Goal: Task Accomplishment & Management: Complete application form

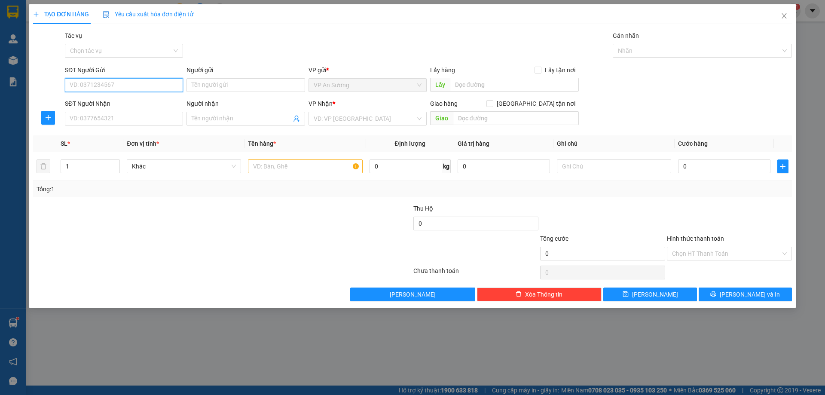
click at [113, 83] on input "SĐT Người Gửi" at bounding box center [124, 85] width 118 height 14
type input "0963221034"
click at [98, 123] on input "SĐT Người Nhận" at bounding box center [124, 119] width 118 height 14
type input "0946785246"
click at [335, 114] on input "search" at bounding box center [365, 118] width 102 height 13
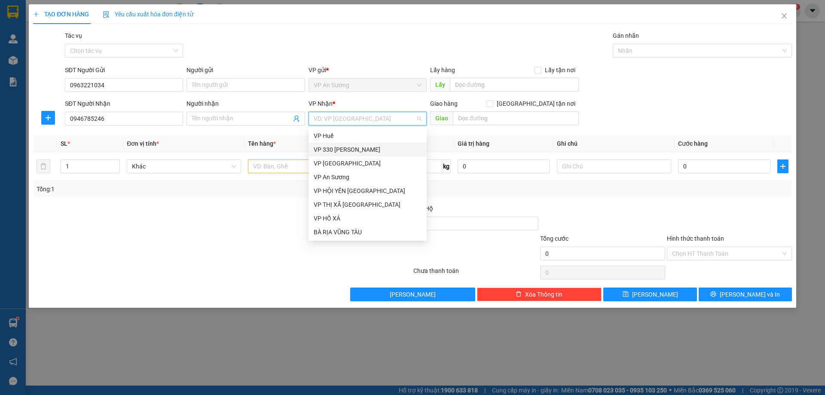
click at [346, 144] on div "VP 330 [PERSON_NAME]" at bounding box center [367, 150] width 118 height 14
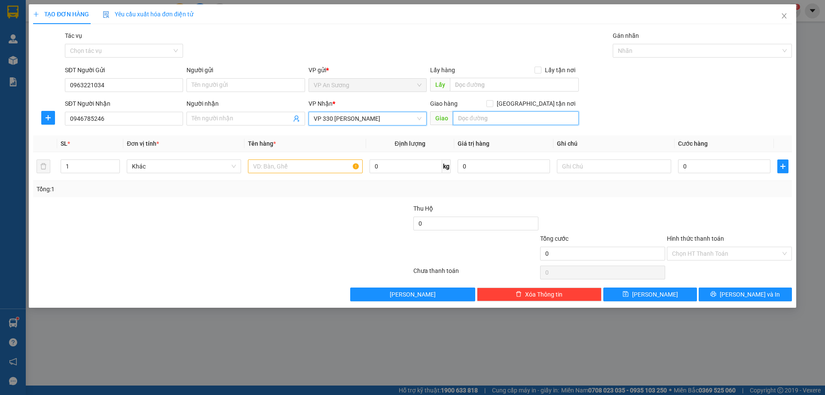
click at [507, 124] on input "text" at bounding box center [516, 118] width 126 height 14
type input "[PERSON_NAME]"
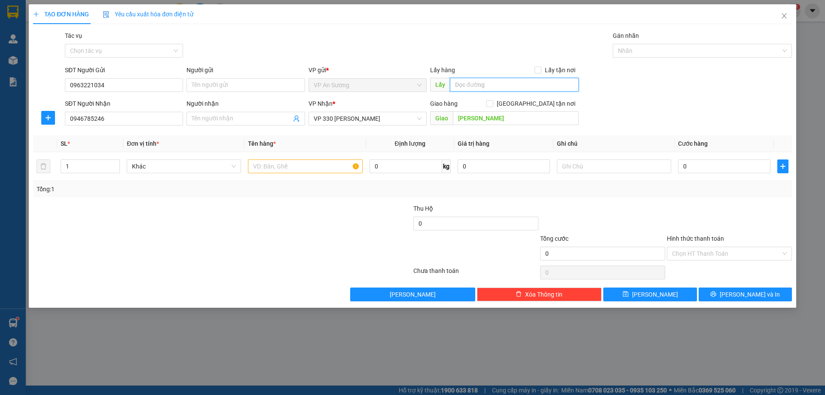
click at [511, 78] on input "text" at bounding box center [514, 85] width 129 height 14
click at [74, 163] on input "1" at bounding box center [90, 166] width 58 height 13
type input "2"
click at [284, 170] on input "text" at bounding box center [305, 166] width 114 height 14
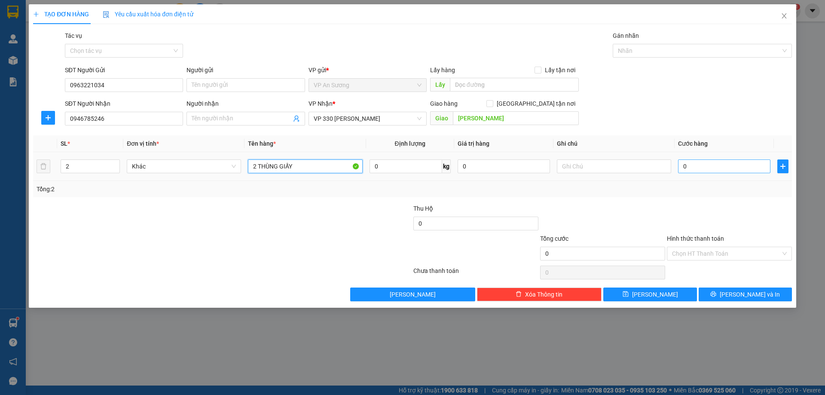
type input "2 THÙNG GIẤY"
click at [699, 167] on input "0" at bounding box center [724, 166] width 92 height 14
click at [717, 167] on input "0" at bounding box center [724, 166] width 92 height 14
type input "02"
type input "2"
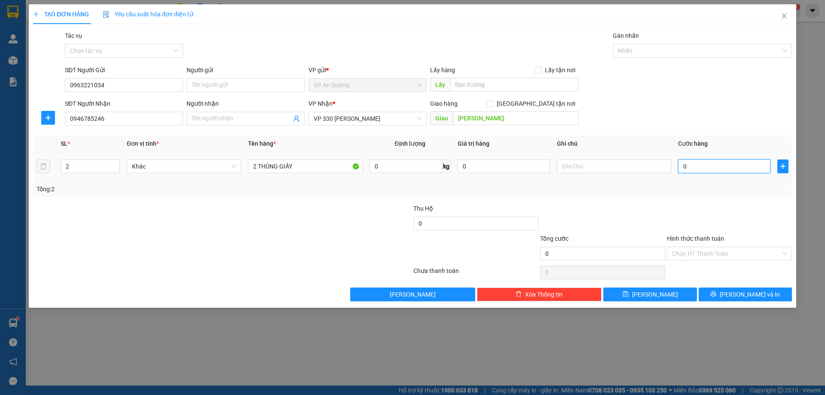
type input "2"
type input "020"
type input "20"
type input "0.200"
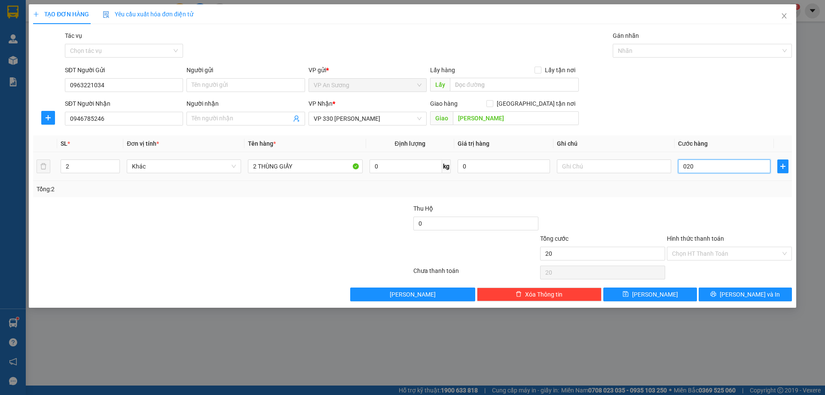
type input "200"
type input "020"
type input "20"
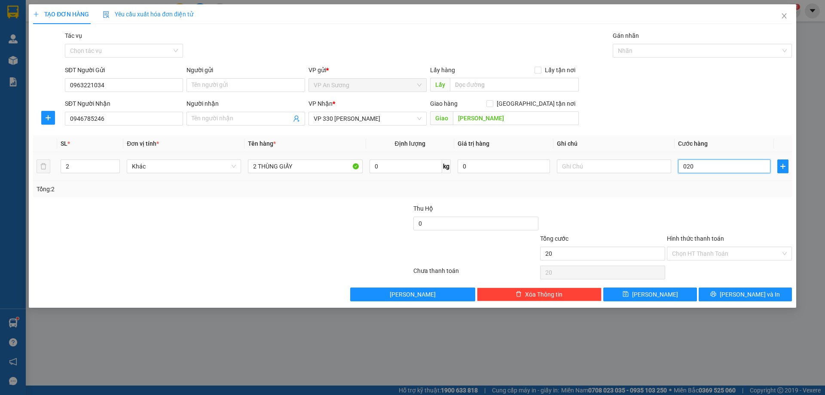
type input "02"
type input "2"
type input "0"
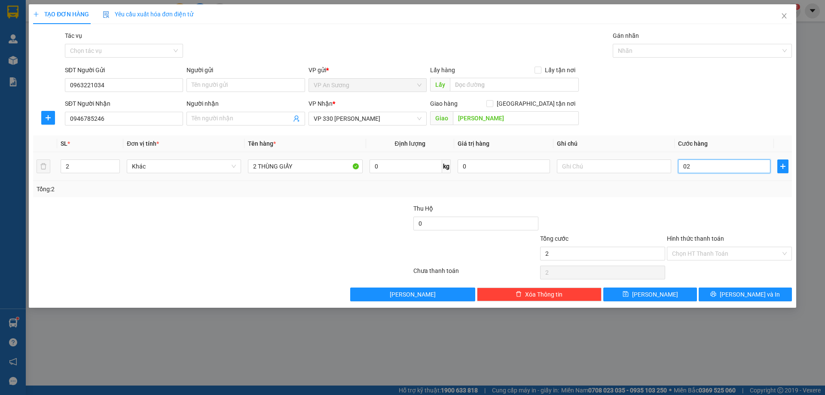
type input "0"
type input "02"
type input "2"
type input "020"
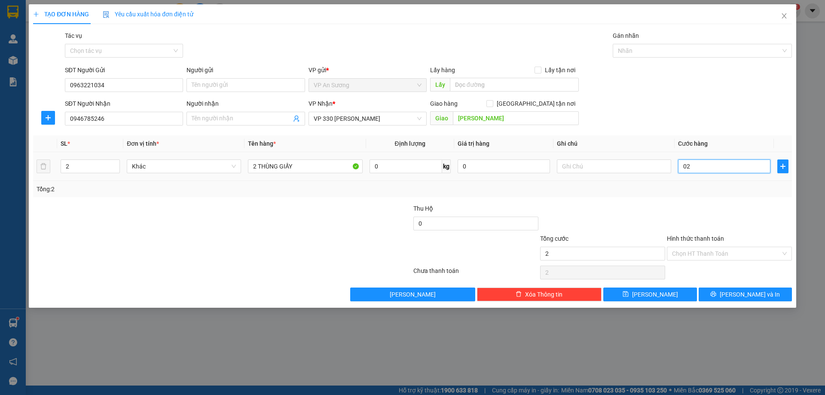
type input "20"
type input "0.200"
type input "200"
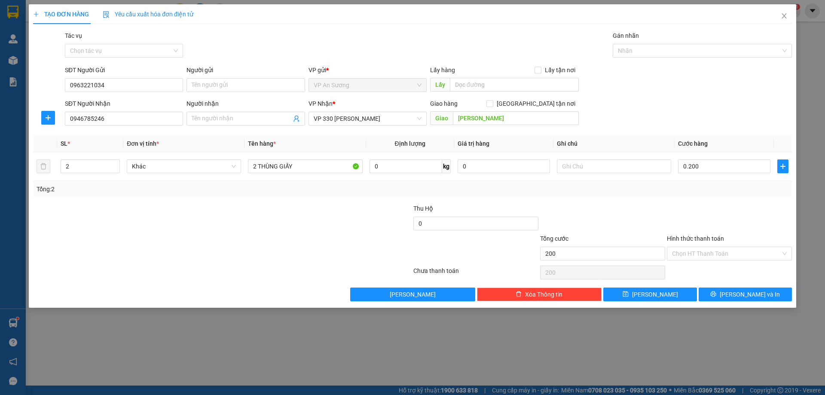
type input "200.000"
click at [717, 199] on div "Transit Pickup Surcharge Ids Transit Deliver Surcharge Ids Transit Deliver Surc…" at bounding box center [412, 166] width 759 height 270
click at [712, 253] on input "Hình thức thanh toán" at bounding box center [726, 253] width 109 height 13
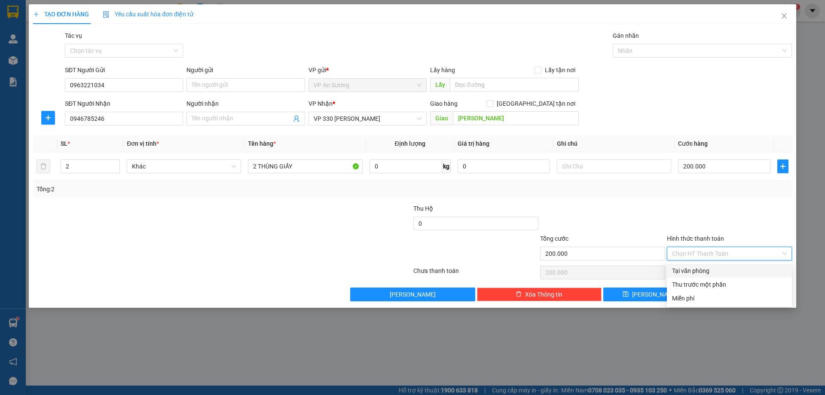
click at [706, 270] on div "Tại văn phòng" at bounding box center [729, 270] width 115 height 9
type input "0"
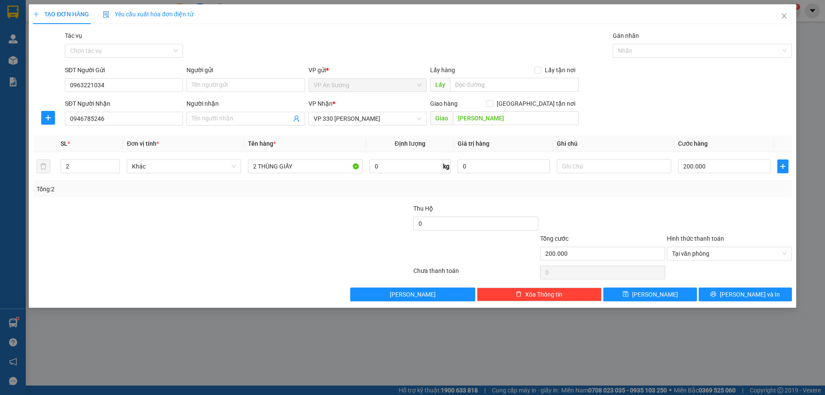
click at [694, 212] on div at bounding box center [729, 219] width 127 height 30
click at [762, 289] on button "[PERSON_NAME] và In" at bounding box center [744, 294] width 93 height 14
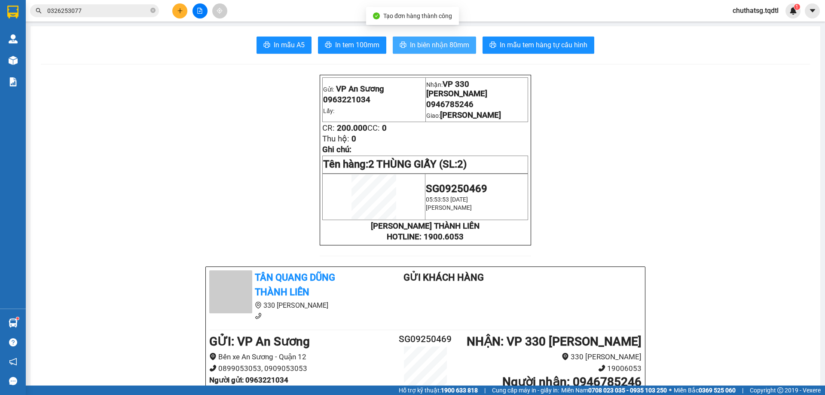
click at [441, 51] on button "In biên nhận 80mm" at bounding box center [434, 45] width 83 height 17
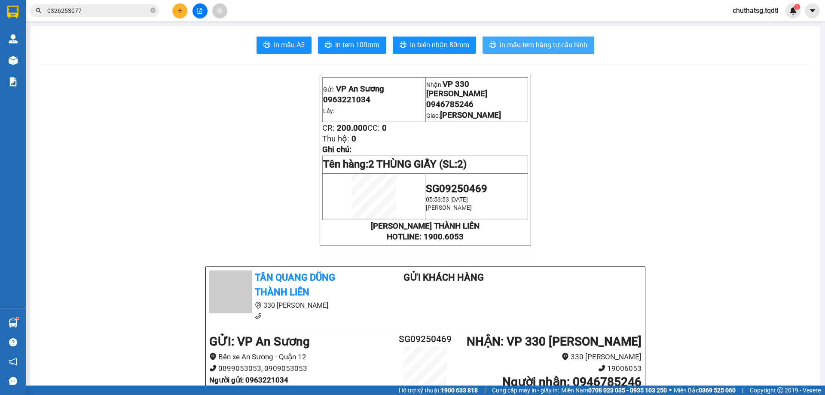
click at [512, 47] on span "In mẫu tem hàng tự cấu hình" at bounding box center [544, 45] width 88 height 11
click at [580, 48] on span "In mẫu tem hàng tự cấu hình" at bounding box center [544, 45] width 88 height 11
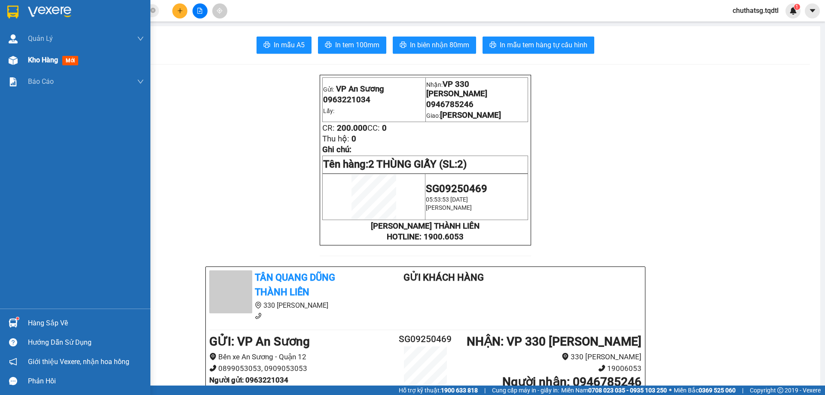
click at [46, 57] on span "Kho hàng" at bounding box center [43, 60] width 30 height 8
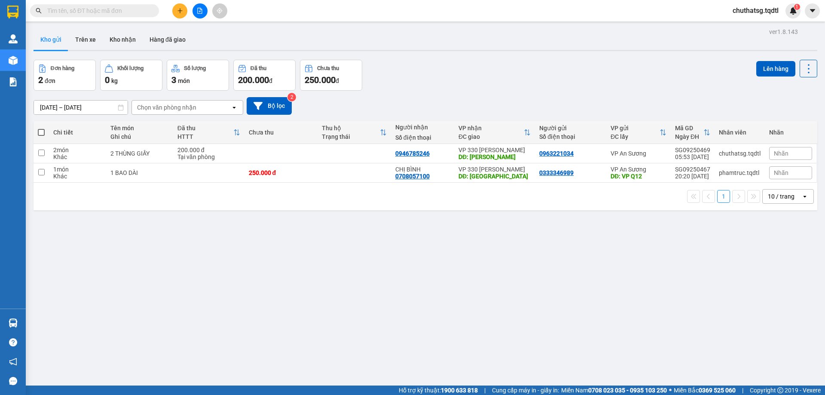
click at [779, 191] on div "10 / trang" at bounding box center [781, 196] width 39 height 14
click at [779, 291] on span "100 / trang" at bounding box center [777, 291] width 31 height 9
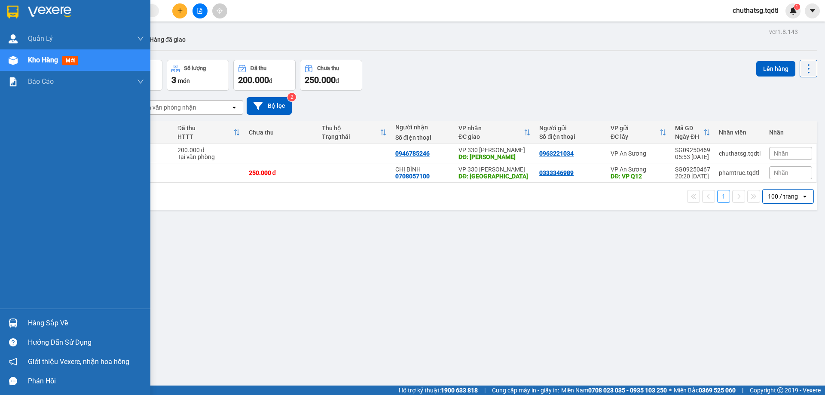
click at [37, 56] on span "Kho hàng" at bounding box center [43, 60] width 30 height 8
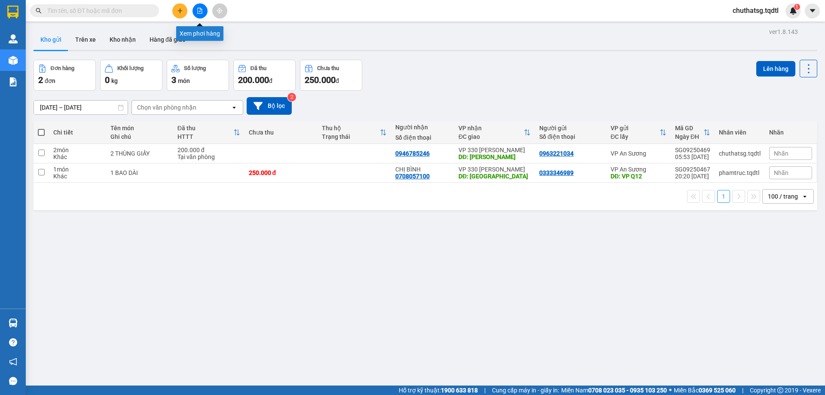
click at [205, 9] on button at bounding box center [199, 10] width 15 height 15
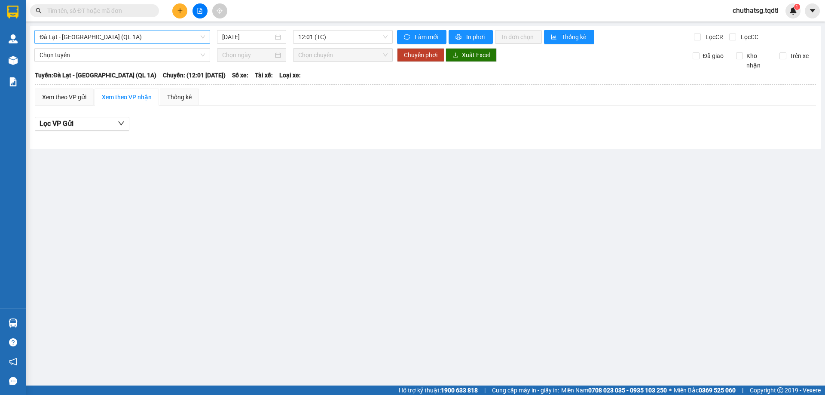
click at [164, 37] on span "Đà Lạt - [GEOGRAPHIC_DATA] (QL 1A)" at bounding box center [122, 36] width 165 height 13
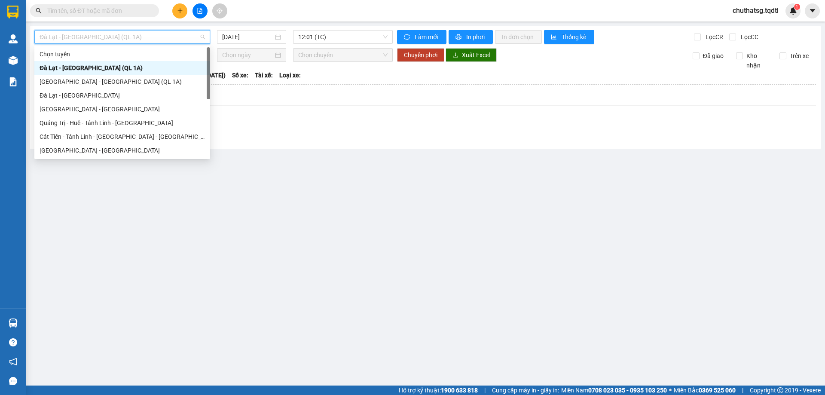
type input "B"
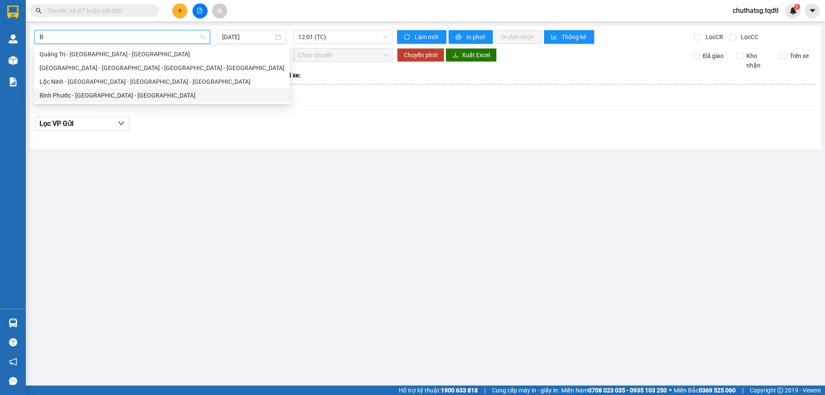
click at [94, 94] on div "Bình Phước - [GEOGRAPHIC_DATA] - [GEOGRAPHIC_DATA]" at bounding box center [162, 95] width 245 height 9
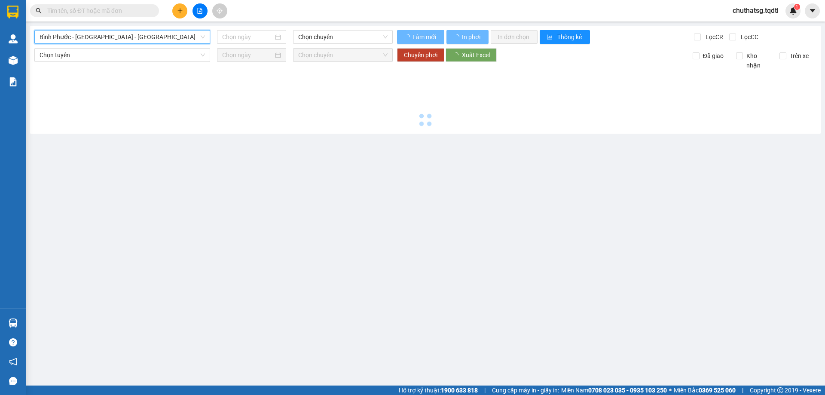
type input "[DATE]"
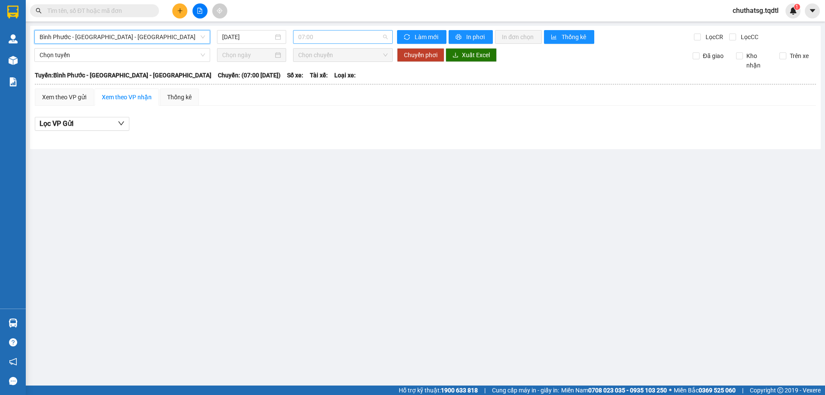
click at [354, 36] on span "07:00" at bounding box center [342, 36] width 89 height 13
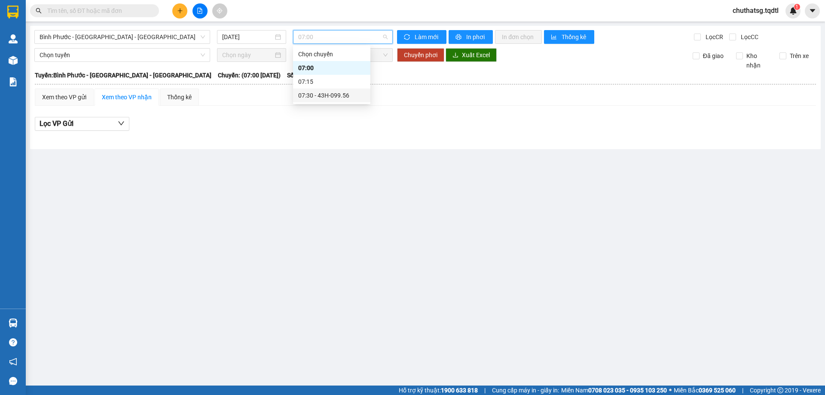
click at [335, 93] on div "07:30 - 43H-099.56" at bounding box center [331, 95] width 67 height 9
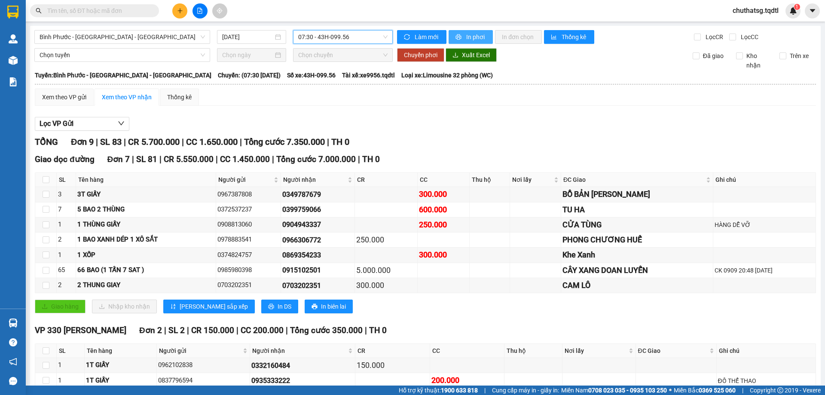
click at [456, 33] on button "In phơi" at bounding box center [470, 37] width 44 height 14
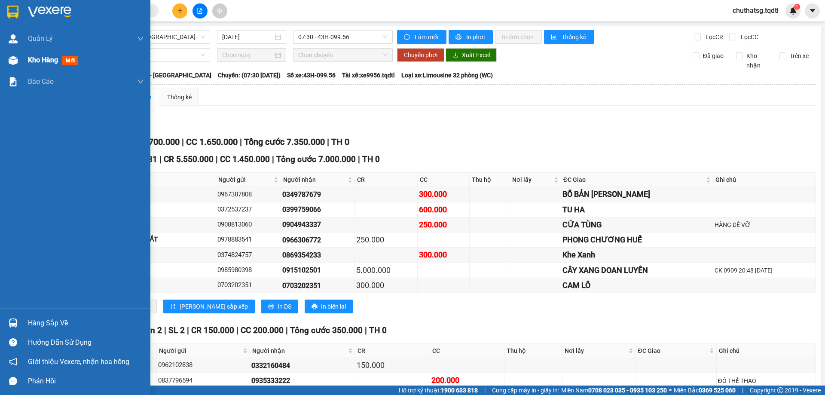
click at [36, 57] on span "Kho hàng" at bounding box center [43, 60] width 30 height 8
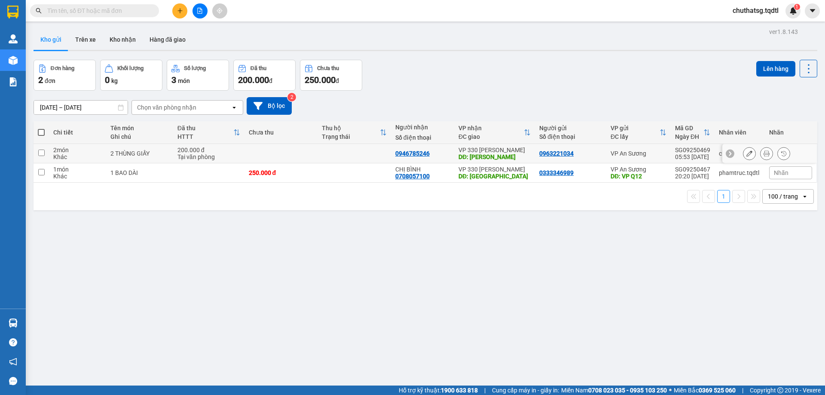
click at [41, 152] on input "checkbox" at bounding box center [41, 152] width 6 height 6
checkbox input "true"
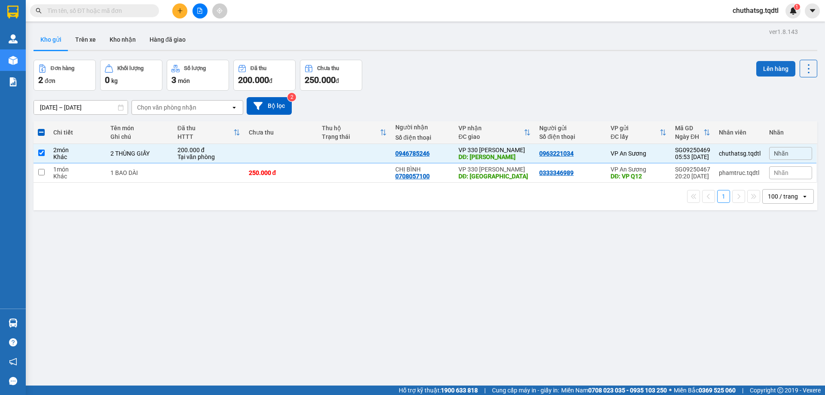
click at [764, 64] on button "Lên hàng" at bounding box center [775, 68] width 39 height 15
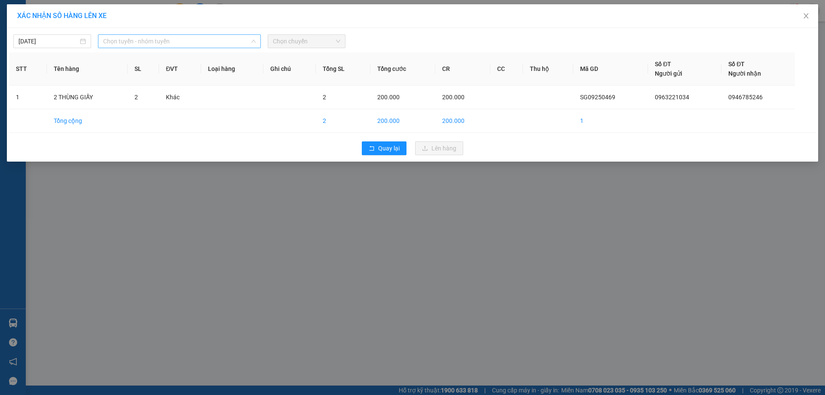
click at [201, 40] on span "Chọn tuyến - nhóm tuyến" at bounding box center [179, 41] width 152 height 13
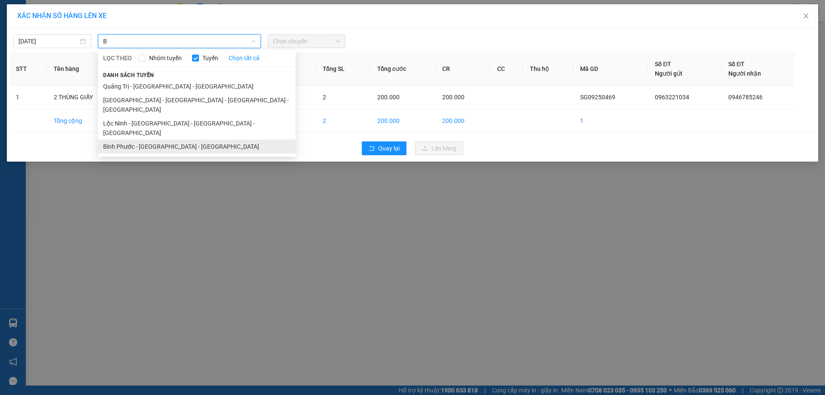
type input "B"
click at [133, 140] on li "Bình Phước - [GEOGRAPHIC_DATA] - [GEOGRAPHIC_DATA]" at bounding box center [197, 147] width 198 height 14
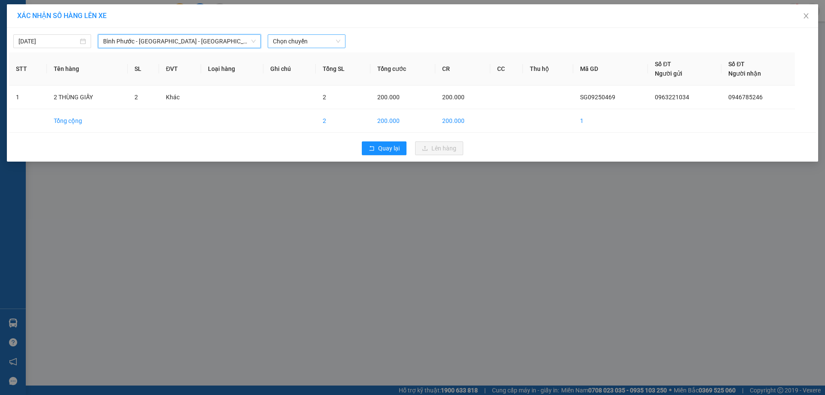
drag, startPoint x: 322, startPoint y: 40, endPoint x: 323, endPoint y: 49, distance: 8.6
click at [323, 40] on span "Chọn chuyến" at bounding box center [306, 41] width 67 height 13
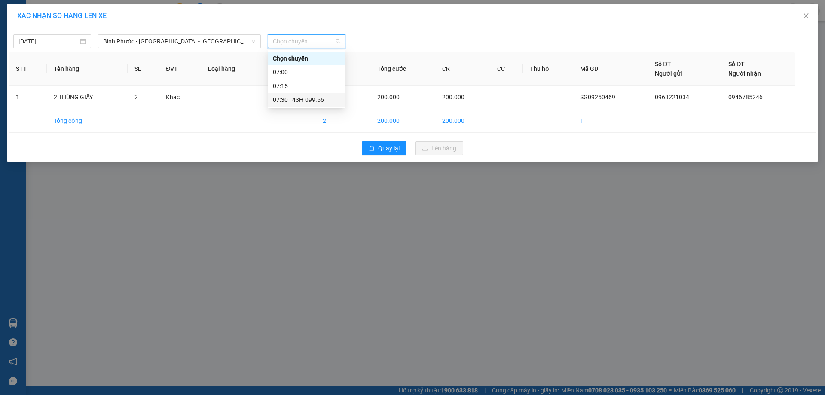
click at [304, 97] on div "07:30 - 43H-099.56" at bounding box center [306, 99] width 67 height 9
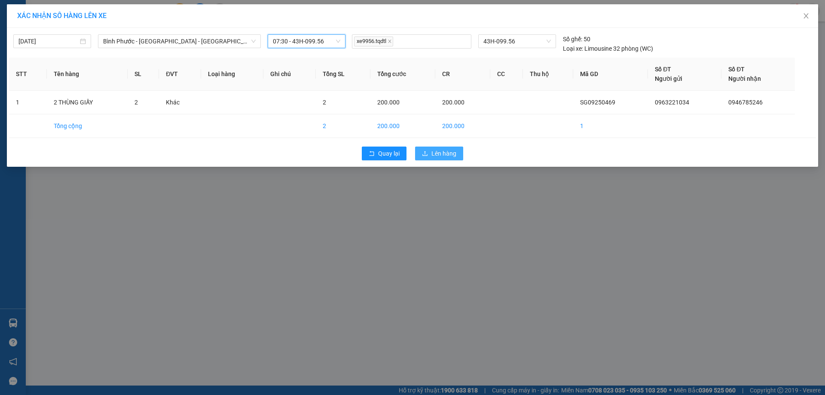
click at [445, 152] on span "Lên hàng" at bounding box center [443, 153] width 25 height 9
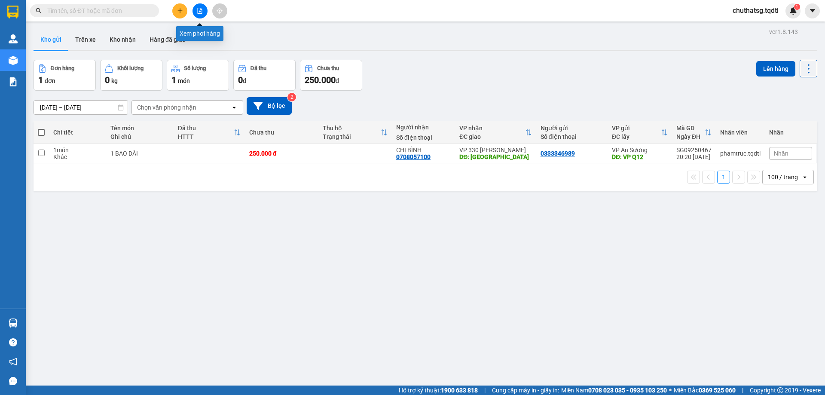
click at [198, 11] on icon "file-add" at bounding box center [200, 11] width 5 height 6
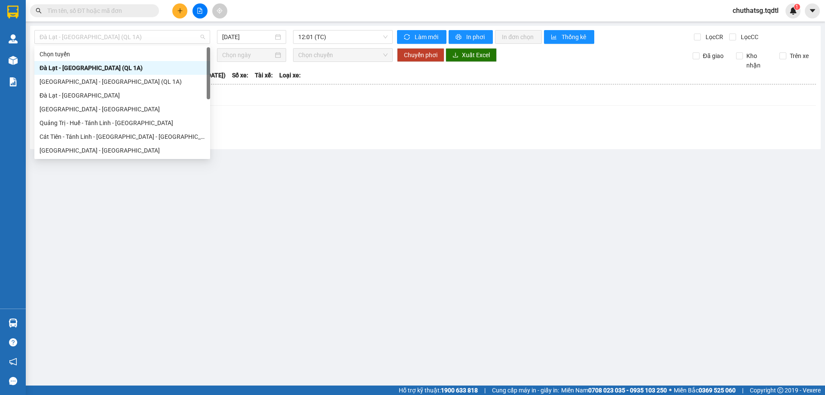
drag, startPoint x: 146, startPoint y: 37, endPoint x: 117, endPoint y: 83, distance: 54.5
click at [146, 38] on span "Đà Lạt - [GEOGRAPHIC_DATA] (QL 1A)" at bounding box center [122, 36] width 165 height 13
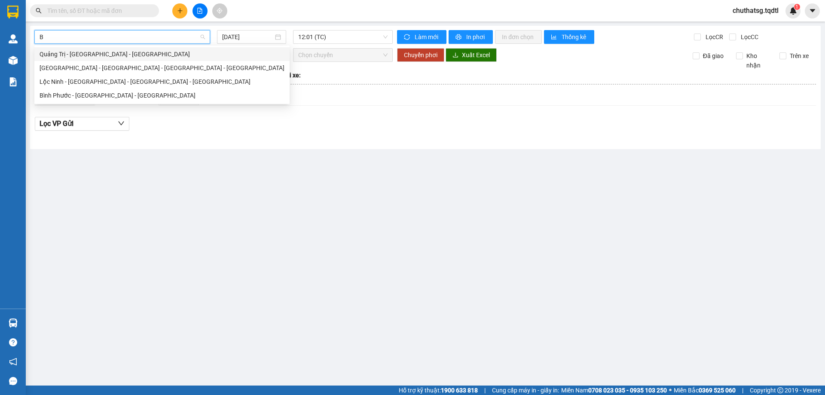
type input "B"
click at [74, 94] on div "Bình Phước - [GEOGRAPHIC_DATA] - [GEOGRAPHIC_DATA]" at bounding box center [162, 95] width 245 height 9
type input "[DATE]"
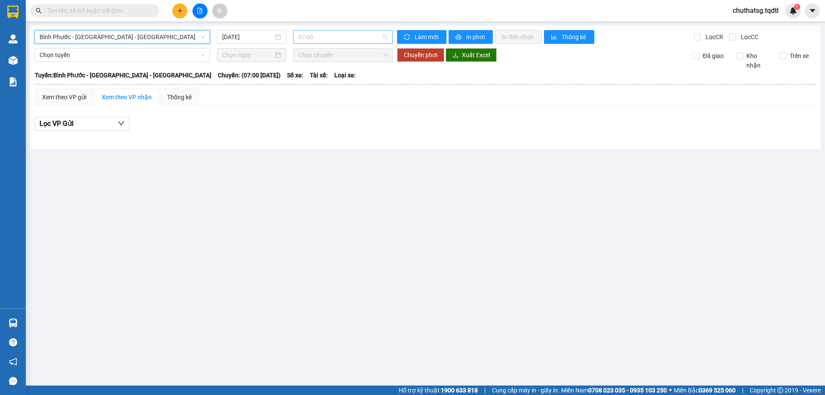
click at [340, 38] on span "07:00" at bounding box center [342, 36] width 89 height 13
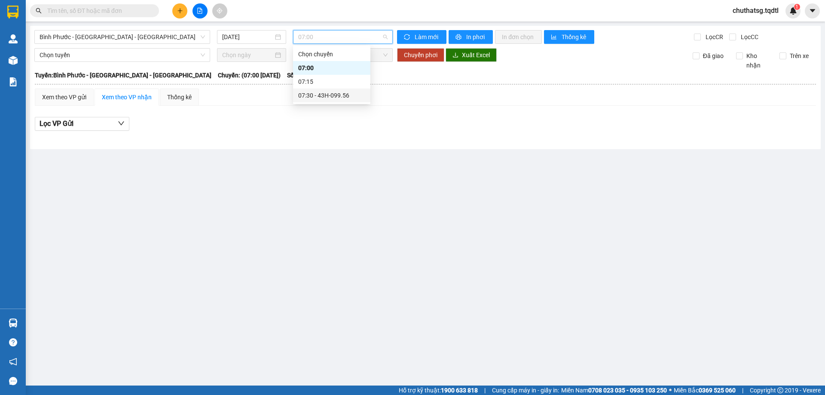
click at [332, 94] on div "07:30 - 43H-099.56" at bounding box center [331, 95] width 67 height 9
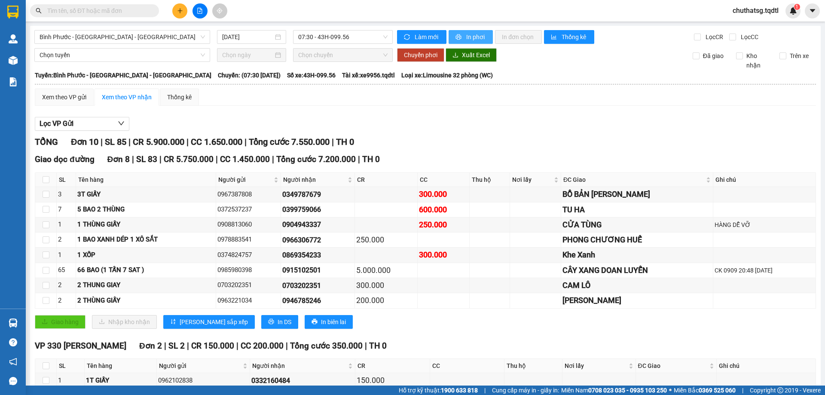
click at [456, 36] on icon "printer" at bounding box center [459, 37] width 6 height 6
drag, startPoint x: 148, startPoint y: 33, endPoint x: 137, endPoint y: 53, distance: 22.7
click at [148, 34] on span "Bình Phước - [GEOGRAPHIC_DATA] - [GEOGRAPHIC_DATA]" at bounding box center [122, 36] width 165 height 13
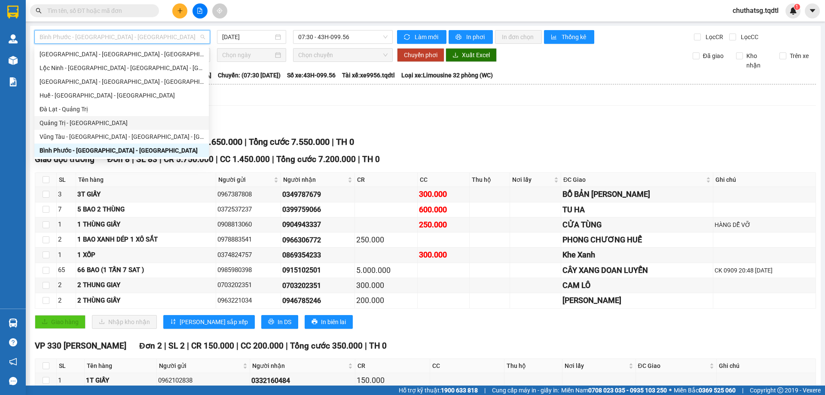
type input "S"
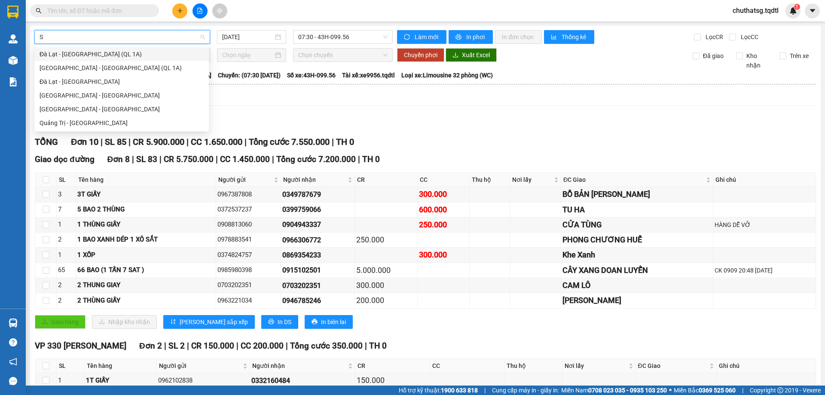
scroll to position [0, 0]
click at [122, 108] on div "[GEOGRAPHIC_DATA] - [GEOGRAPHIC_DATA]" at bounding box center [122, 108] width 164 height 9
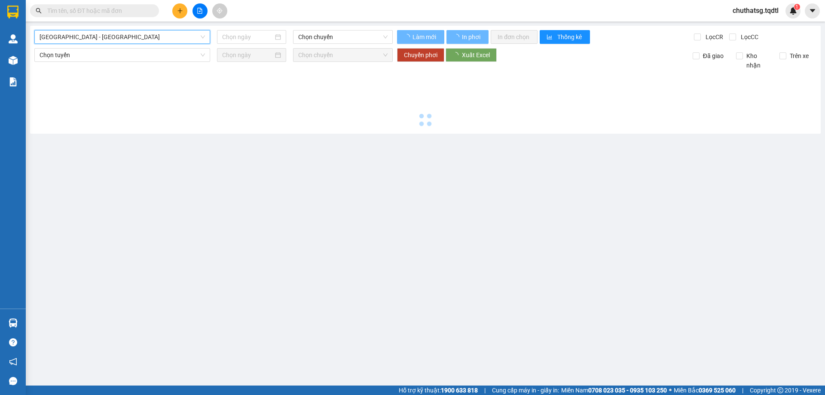
type input "[DATE]"
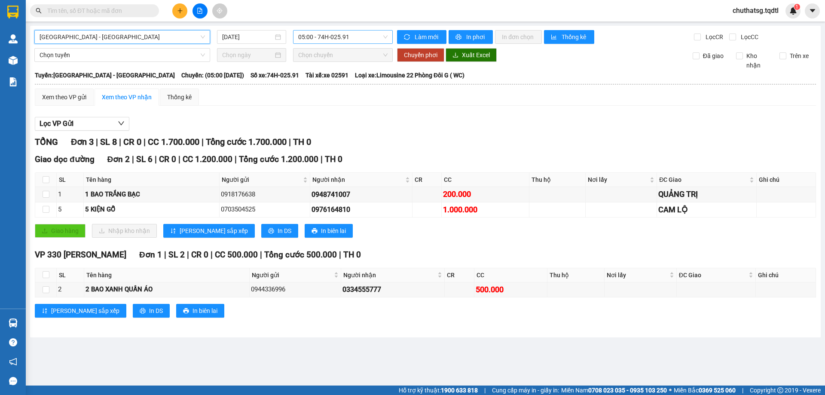
click at [357, 38] on span "05:00 - 74H-025.91" at bounding box center [342, 36] width 89 height 13
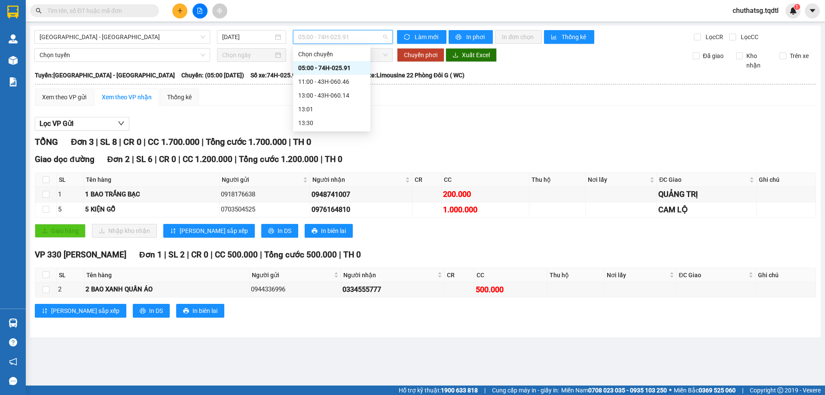
click at [335, 67] on div "05:00 - 74H-025.91" at bounding box center [331, 67] width 67 height 9
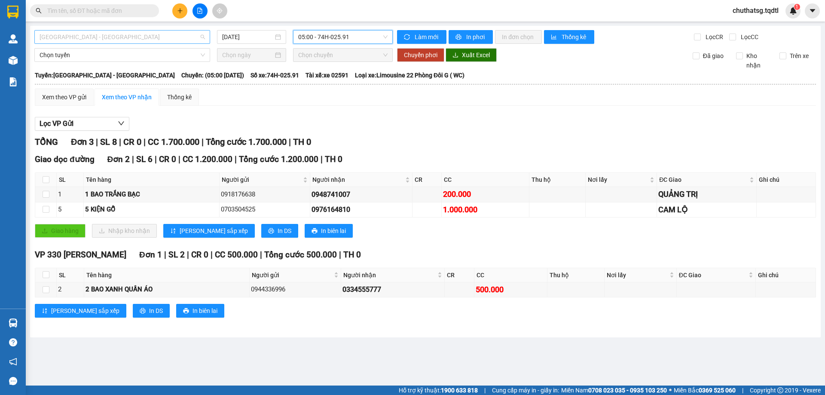
click at [142, 38] on span "[GEOGRAPHIC_DATA] - [GEOGRAPHIC_DATA]" at bounding box center [122, 36] width 165 height 13
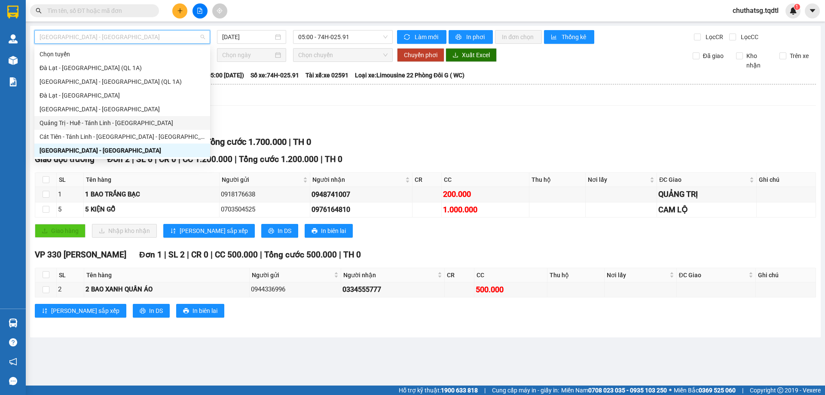
type input "Q"
type input "B"
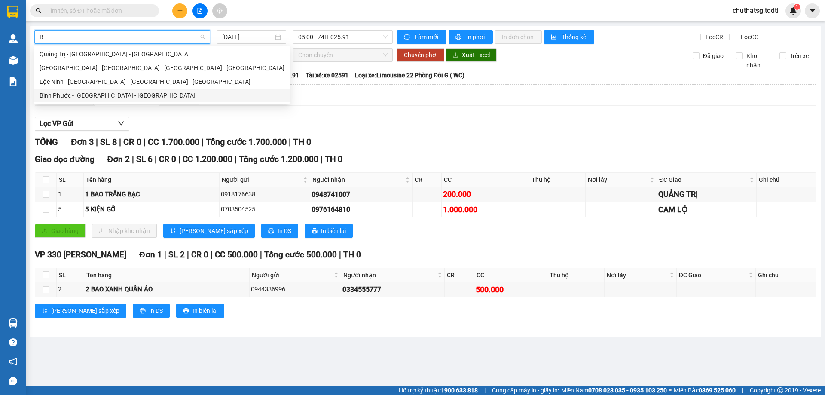
click at [62, 95] on div "Bình Phước - [GEOGRAPHIC_DATA] - [GEOGRAPHIC_DATA]" at bounding box center [162, 95] width 245 height 9
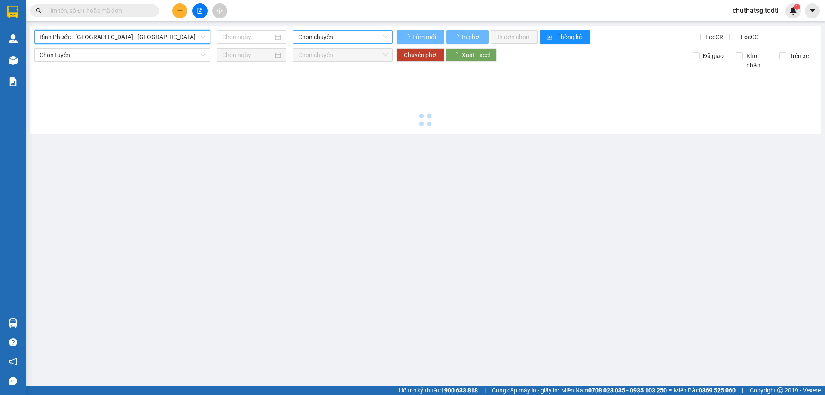
type input "[DATE]"
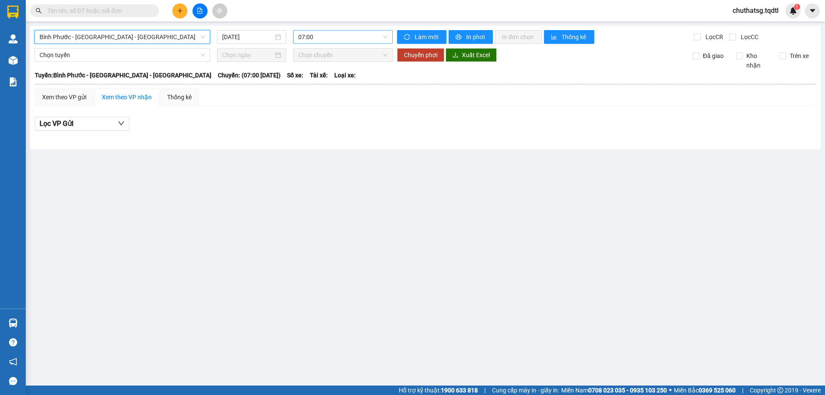
click at [356, 38] on span "07:00" at bounding box center [342, 36] width 89 height 13
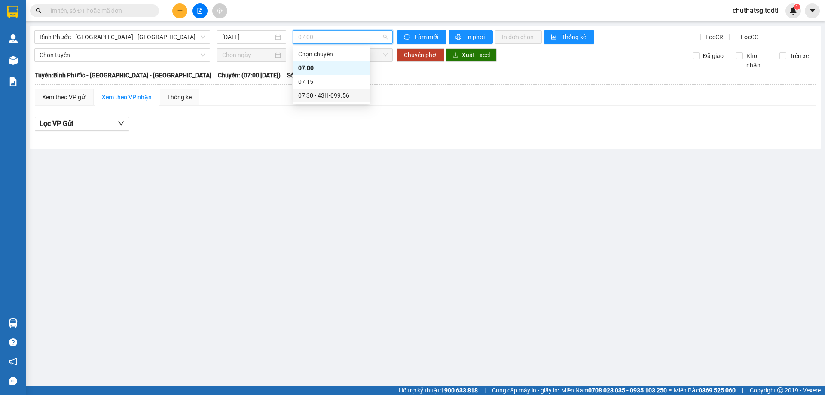
click at [333, 92] on div "07:30 - 43H-099.56" at bounding box center [331, 95] width 67 height 9
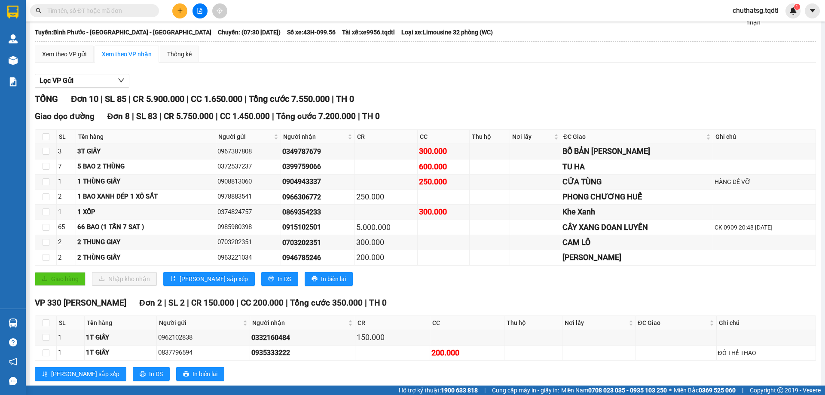
scroll to position [62, 0]
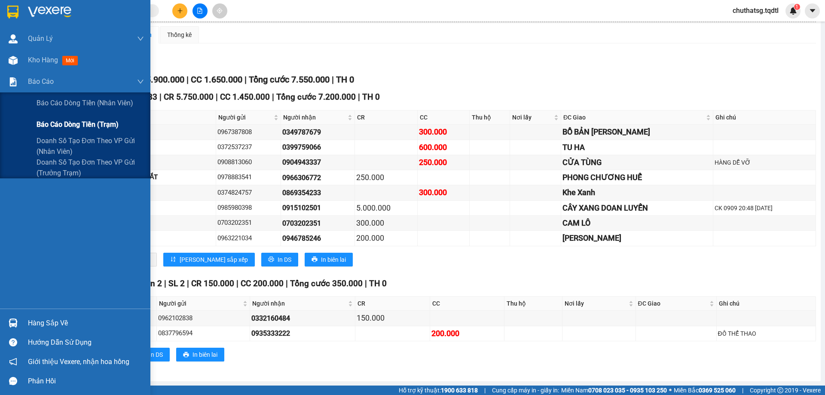
click at [34, 123] on div "Báo cáo dòng tiền (trạm)" at bounding box center [75, 124] width 150 height 21
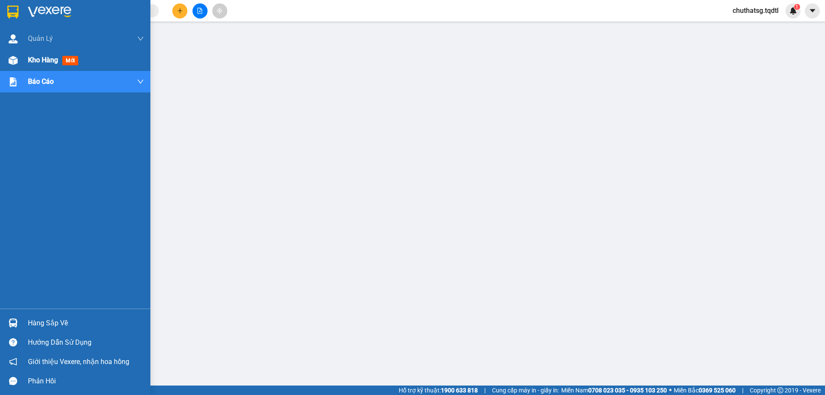
click at [22, 59] on div "Kho hàng mới" at bounding box center [75, 59] width 150 height 21
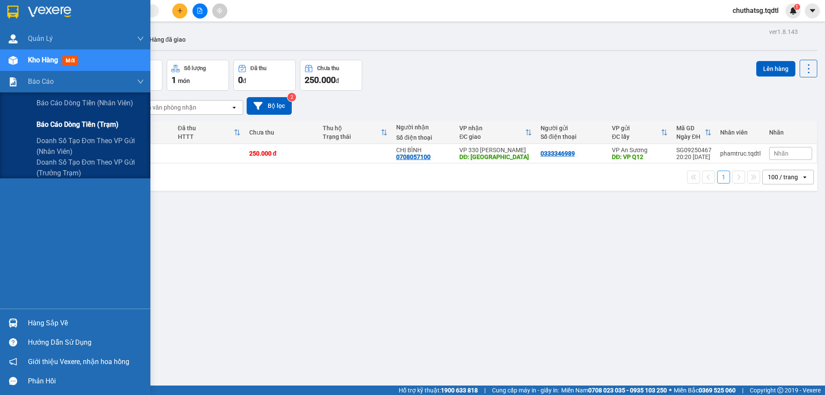
click at [40, 120] on span "Báo cáo dòng tiền (trạm)" at bounding box center [78, 124] width 82 height 11
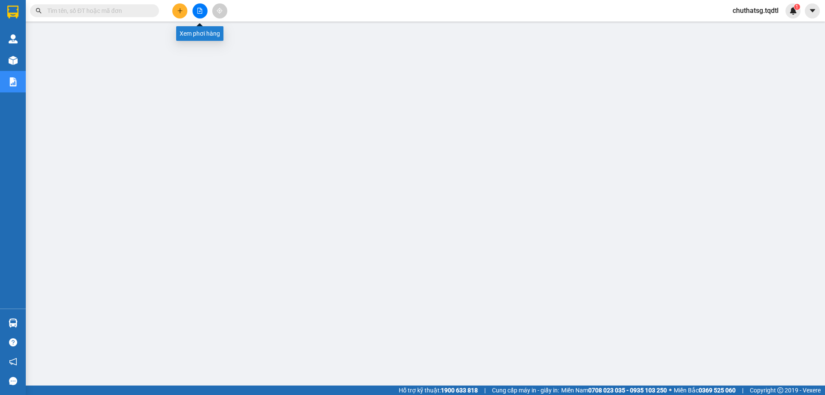
click at [200, 8] on icon "file-add" at bounding box center [200, 11] width 5 height 6
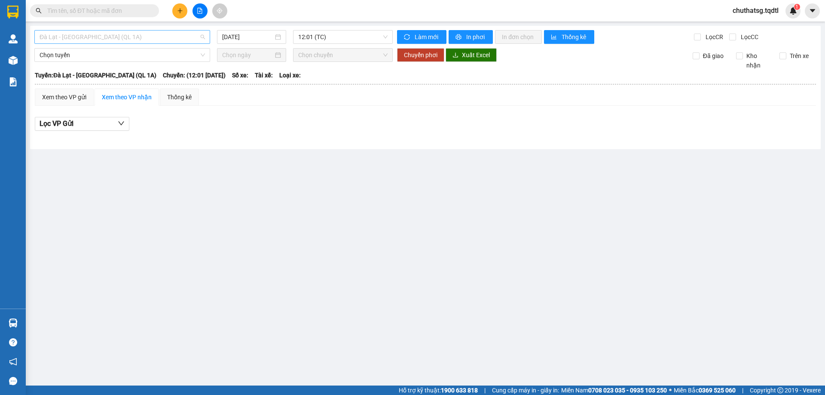
click at [151, 38] on span "Đà Lạt - [GEOGRAPHIC_DATA] (QL 1A)" at bounding box center [122, 36] width 165 height 13
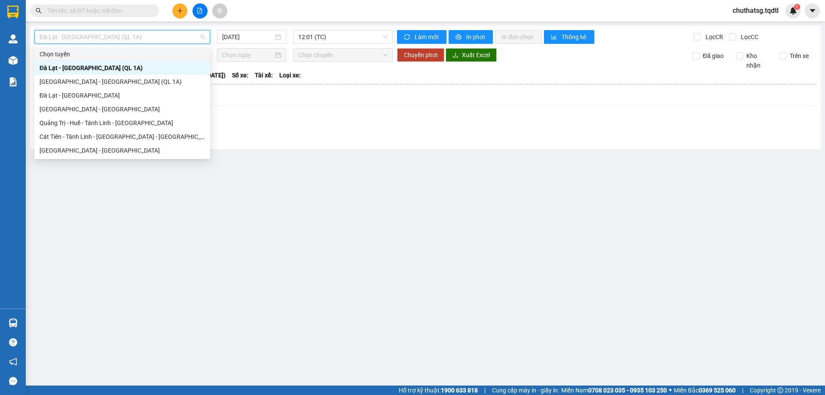
type input "Q"
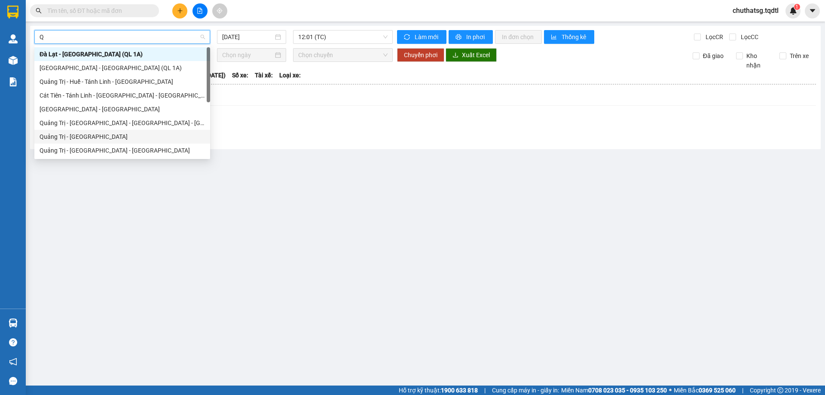
click at [80, 133] on div "Quảng Trị - [GEOGRAPHIC_DATA]" at bounding box center [122, 136] width 165 height 9
type input "[DATE]"
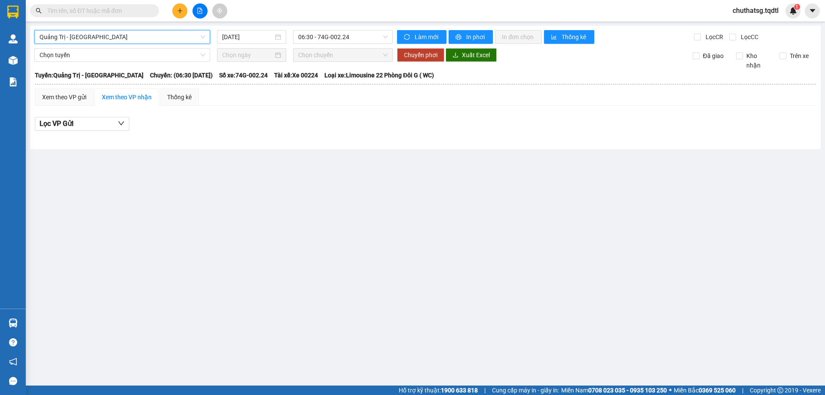
scroll to position [27, 0]
click at [144, 36] on span "Quảng Trị - [GEOGRAPHIC_DATA]" at bounding box center [122, 36] width 165 height 13
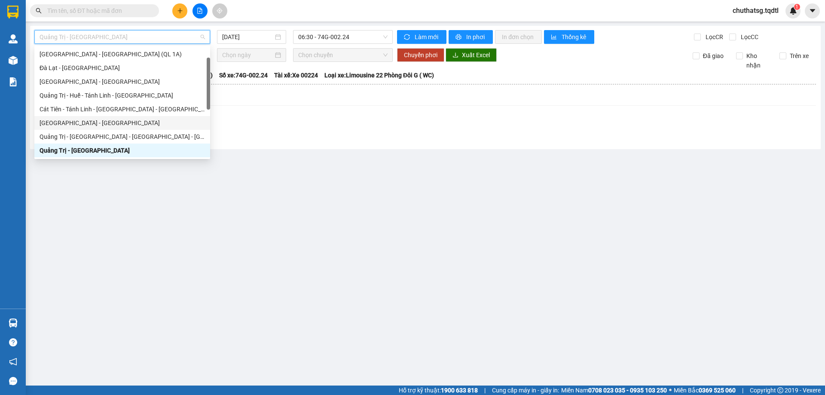
click at [46, 119] on div "[GEOGRAPHIC_DATA] - [GEOGRAPHIC_DATA]" at bounding box center [122, 122] width 165 height 9
type input "[DATE]"
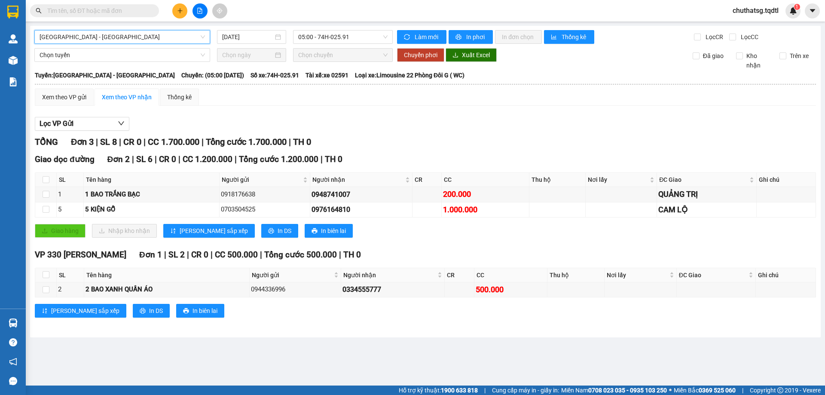
click at [102, 35] on span "[GEOGRAPHIC_DATA] - [GEOGRAPHIC_DATA]" at bounding box center [122, 36] width 165 height 13
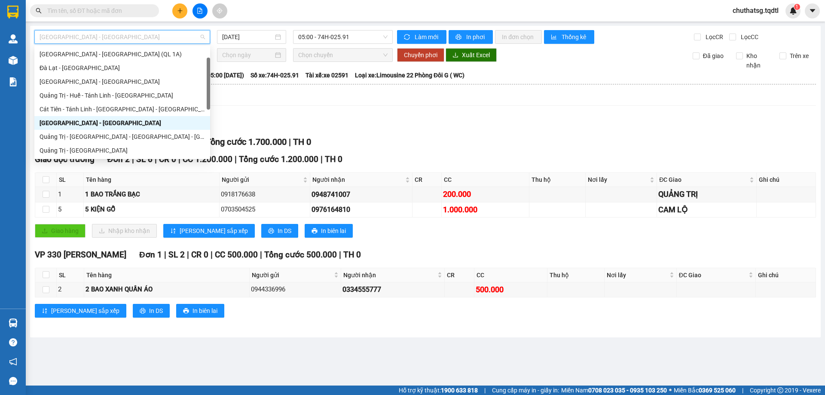
type input "B"
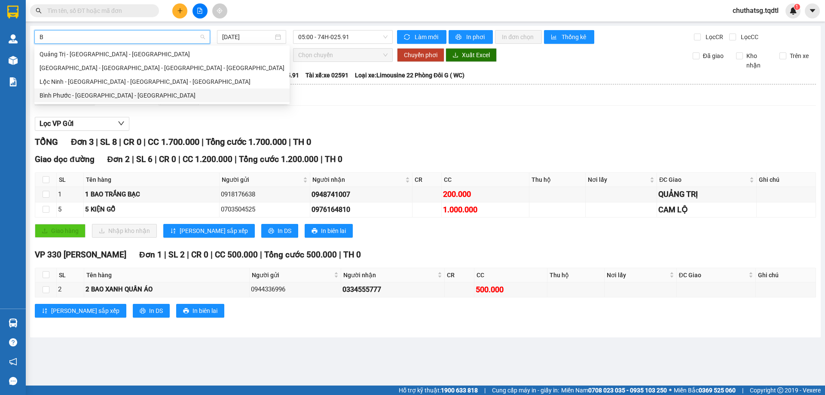
click at [80, 92] on div "Bình Phước - [GEOGRAPHIC_DATA] - [GEOGRAPHIC_DATA]" at bounding box center [162, 95] width 245 height 9
type input "[DATE]"
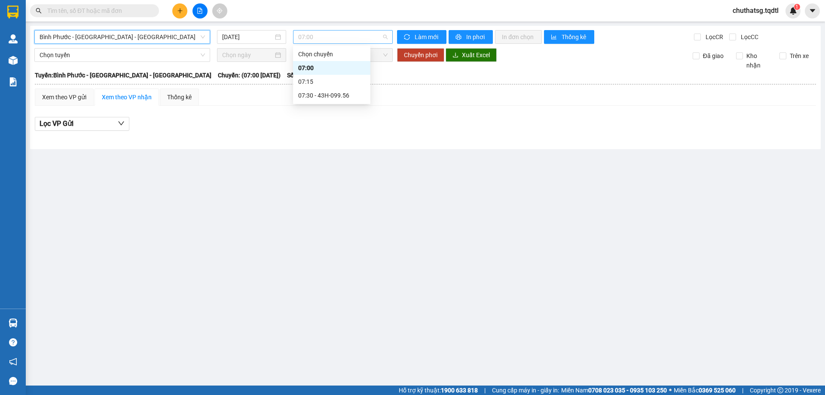
click at [341, 37] on span "07:00" at bounding box center [342, 36] width 89 height 13
click at [325, 95] on div "07:30 - 43H-099.56" at bounding box center [331, 95] width 67 height 9
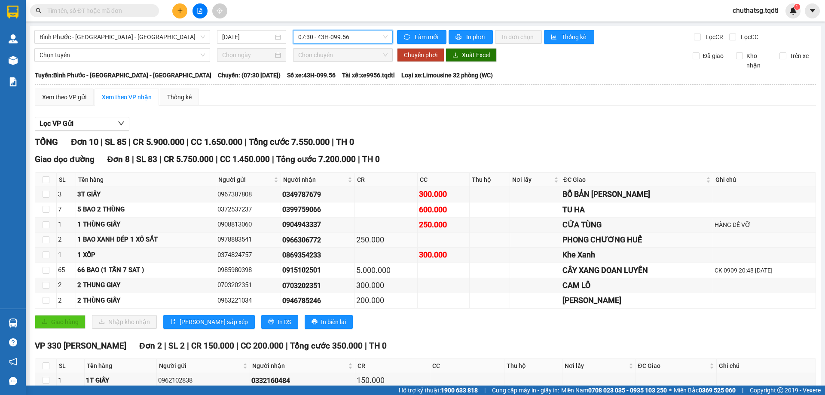
scroll to position [62, 0]
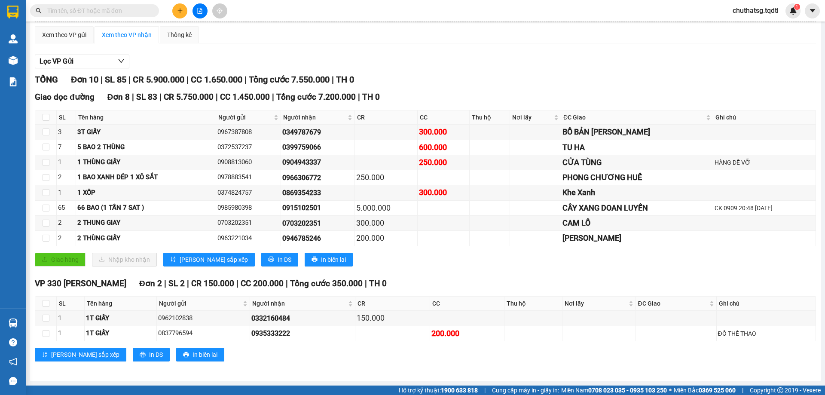
click at [132, 8] on input "text" at bounding box center [97, 10] width 101 height 9
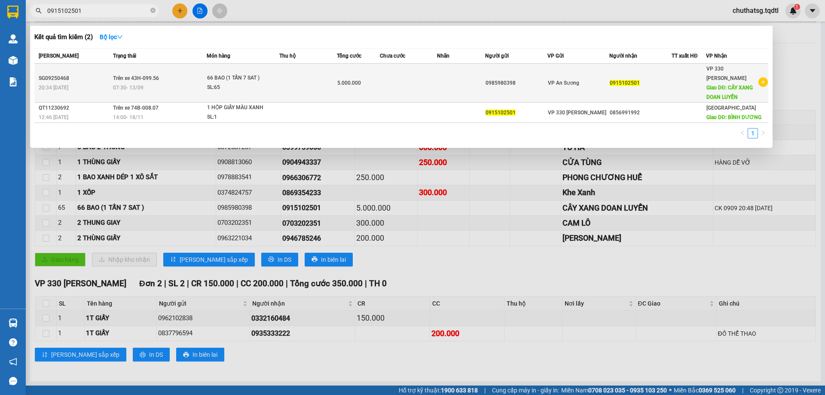
type input "0915102501"
click at [403, 81] on td at bounding box center [409, 83] width 58 height 39
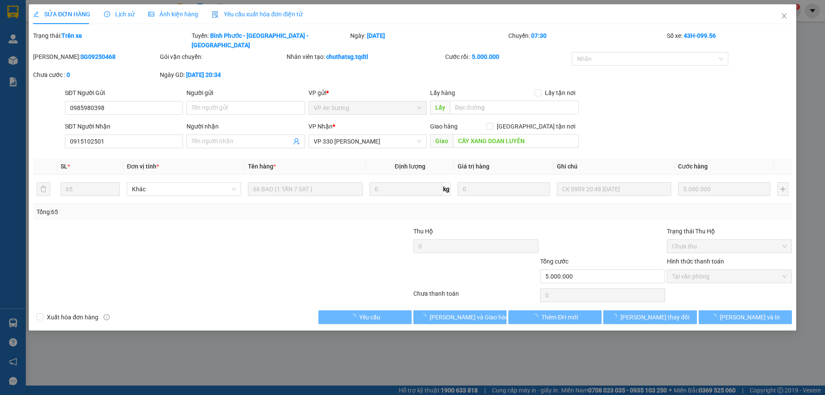
type input "0985980398"
type input "0915102501"
type input "CÂY XANG DOAN LUYẾN"
type input "5.000.000"
